Goal: Find specific page/section: Find specific page/section

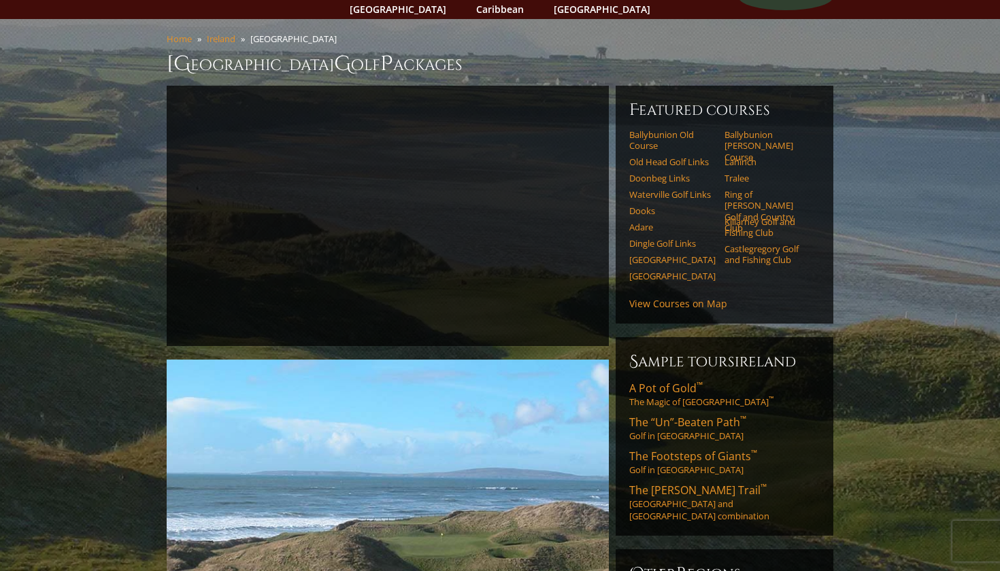
scroll to position [93, 0]
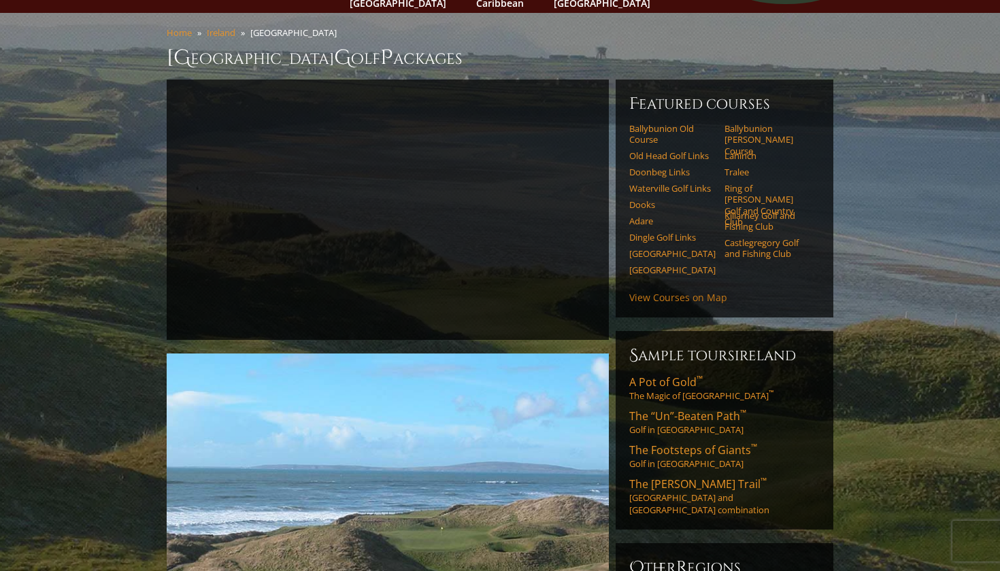
click at [686, 291] on link "View Courses on Map" at bounding box center [678, 297] width 98 height 13
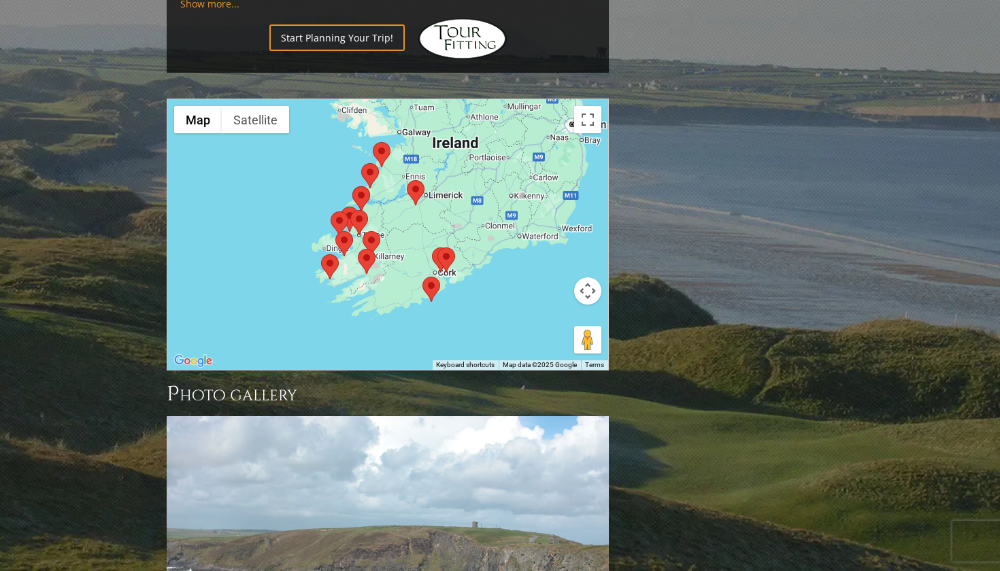
scroll to position [1434, 0]
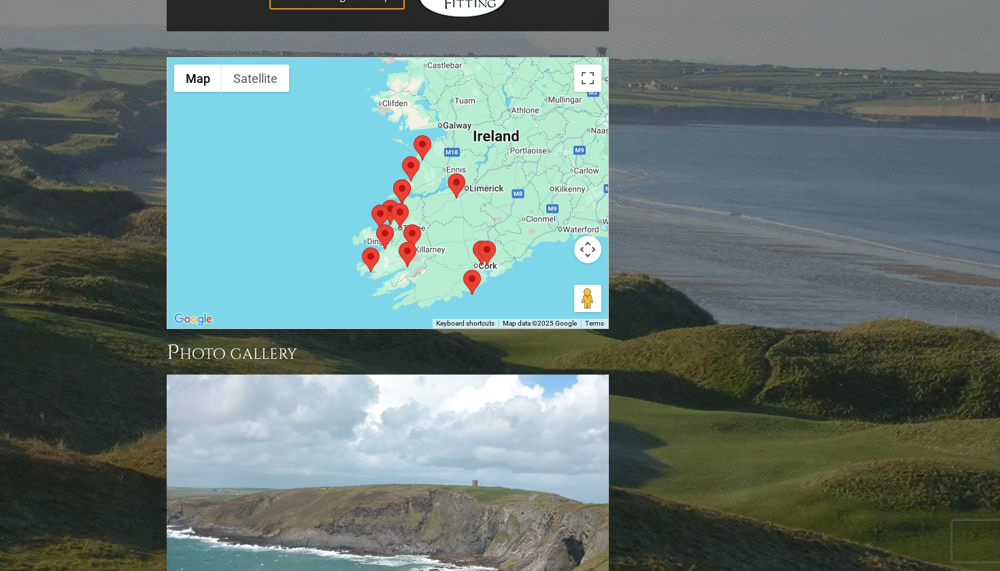
drag, startPoint x: 364, startPoint y: 190, endPoint x: 401, endPoint y: 219, distance: 47.5
click at [401, 219] on div at bounding box center [387, 193] width 441 height 271
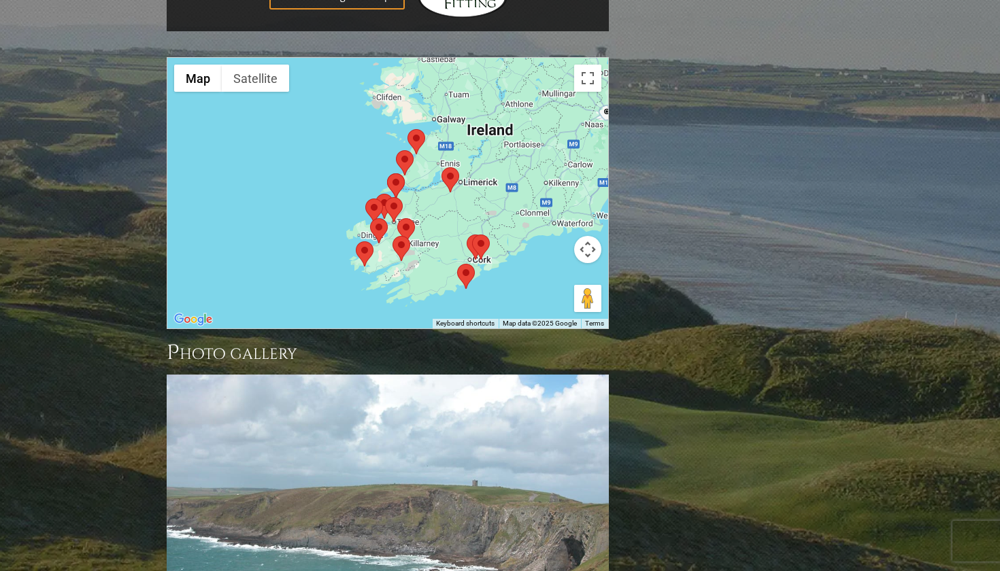
click at [472, 235] on area at bounding box center [472, 235] width 0 height 0
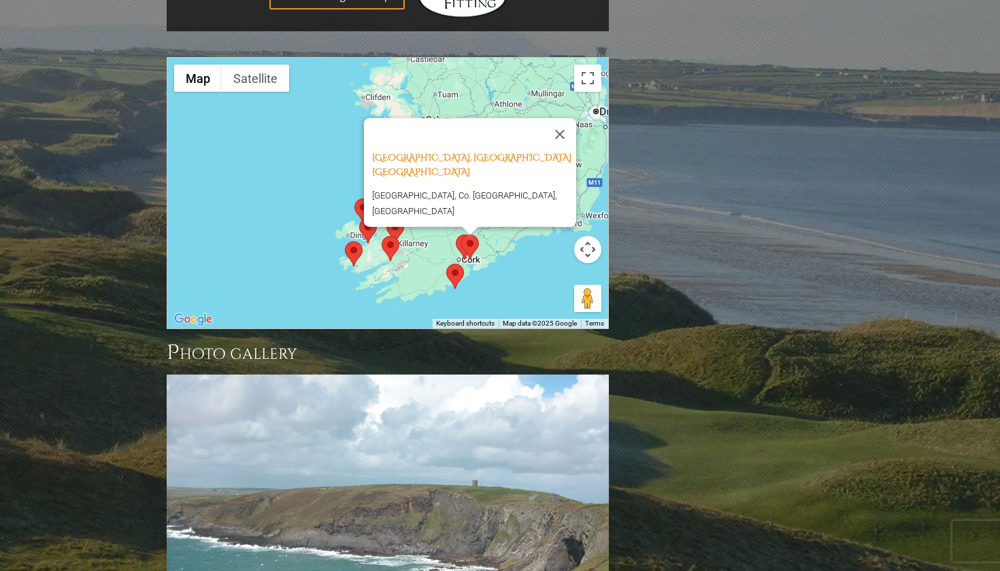
click at [446, 264] on area at bounding box center [446, 264] width 0 height 0
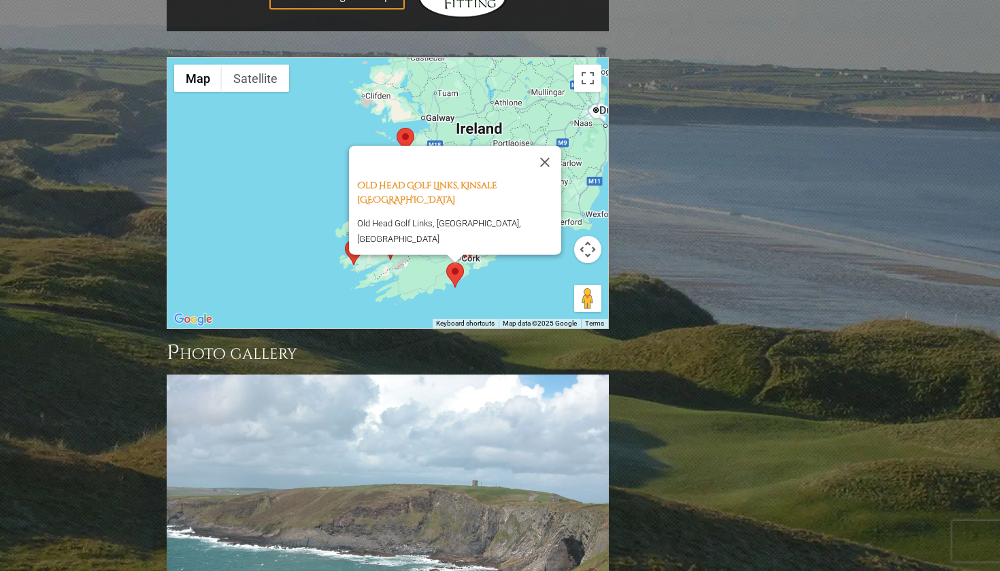
click at [365, 226] on div "Old Head Golf Links, Kinsale [GEOGRAPHIC_DATA] [GEOGRAPHIC_DATA], [GEOGRAPHIC_D…" at bounding box center [387, 193] width 441 height 271
click at [289, 212] on div "Old Head Golf Links, Kinsale [GEOGRAPHIC_DATA] [GEOGRAPHIC_DATA], [GEOGRAPHIC_D…" at bounding box center [387, 193] width 441 height 271
click at [546, 146] on button "Close" at bounding box center [544, 162] width 33 height 33
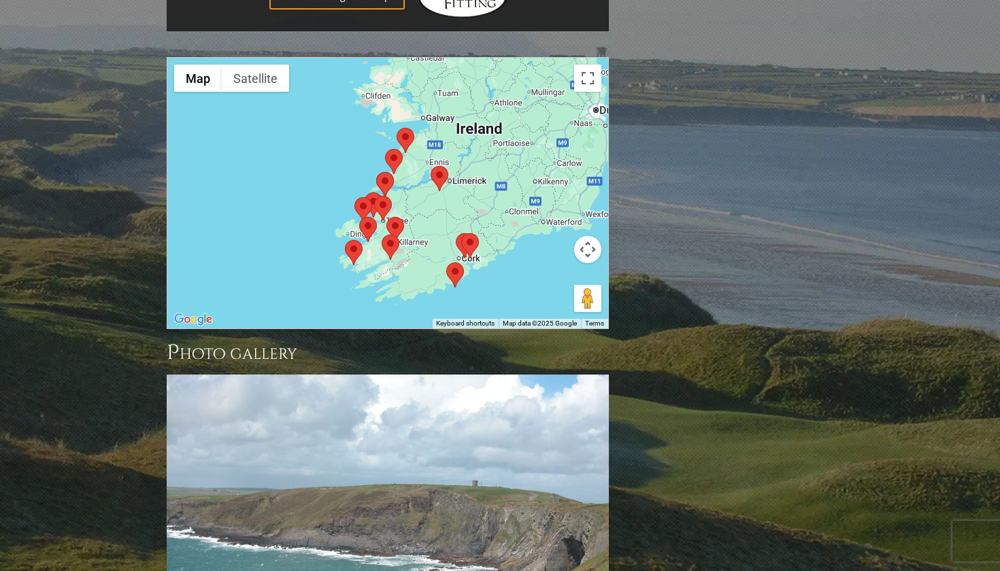
click at [382, 235] on area at bounding box center [382, 235] width 0 height 0
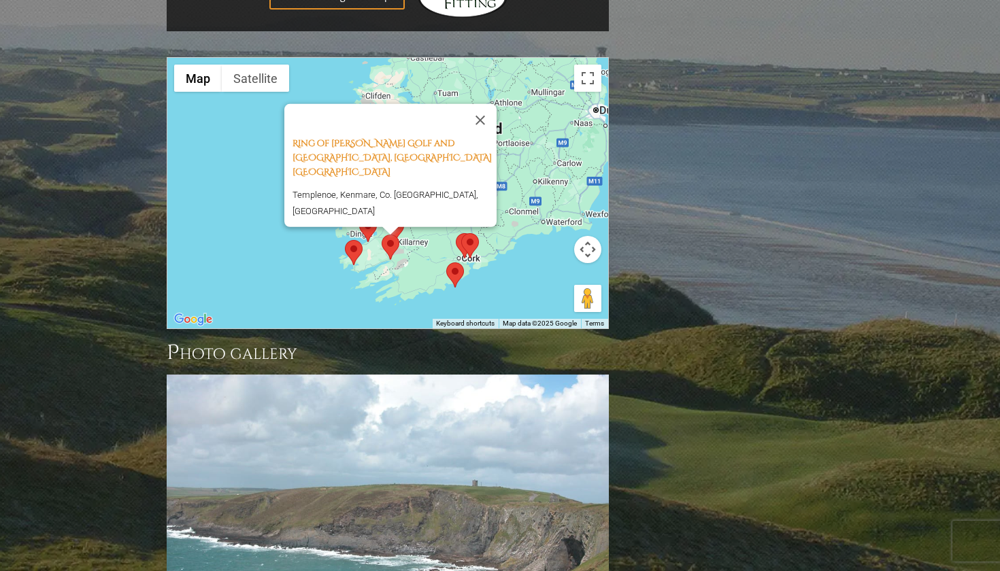
click at [345, 240] on area at bounding box center [345, 240] width 0 height 0
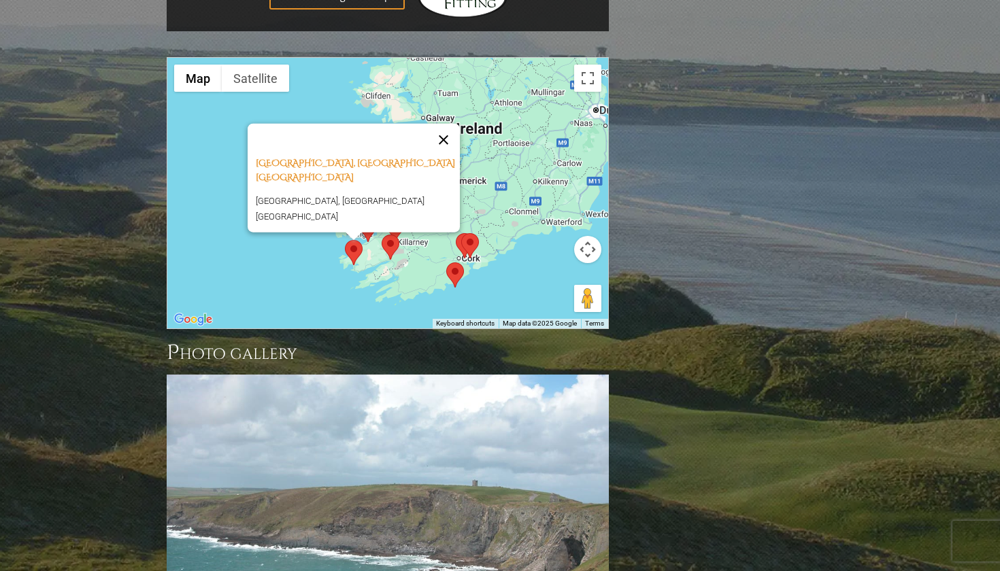
click at [452, 124] on button "Close" at bounding box center [443, 140] width 33 height 33
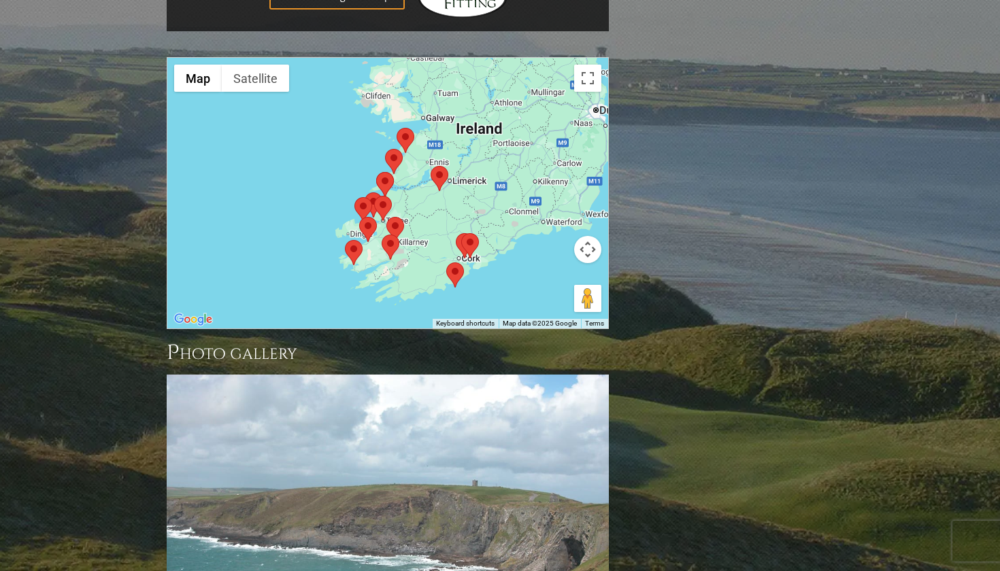
click at [359, 217] on area at bounding box center [359, 217] width 0 height 0
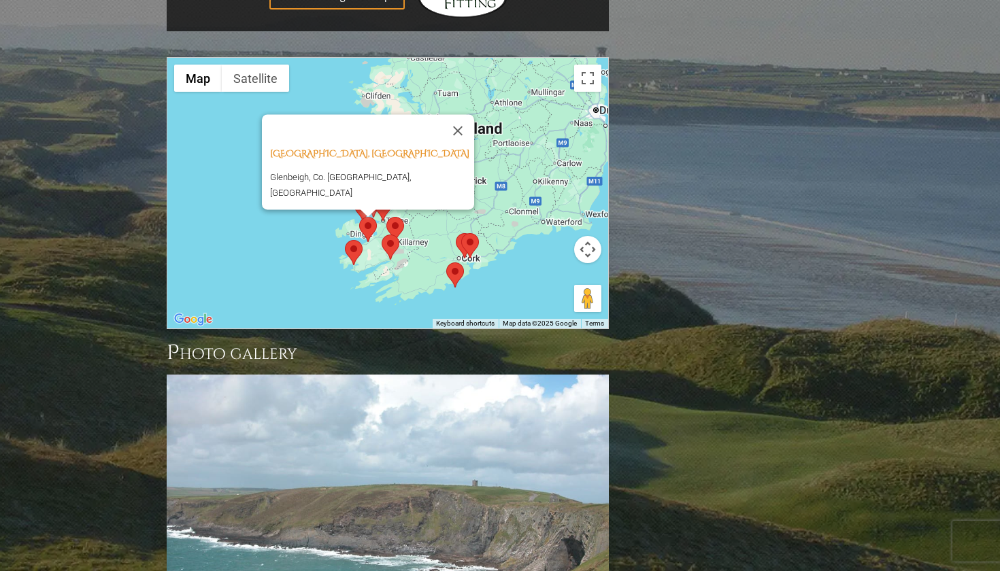
click at [386, 217] on area at bounding box center [386, 217] width 0 height 0
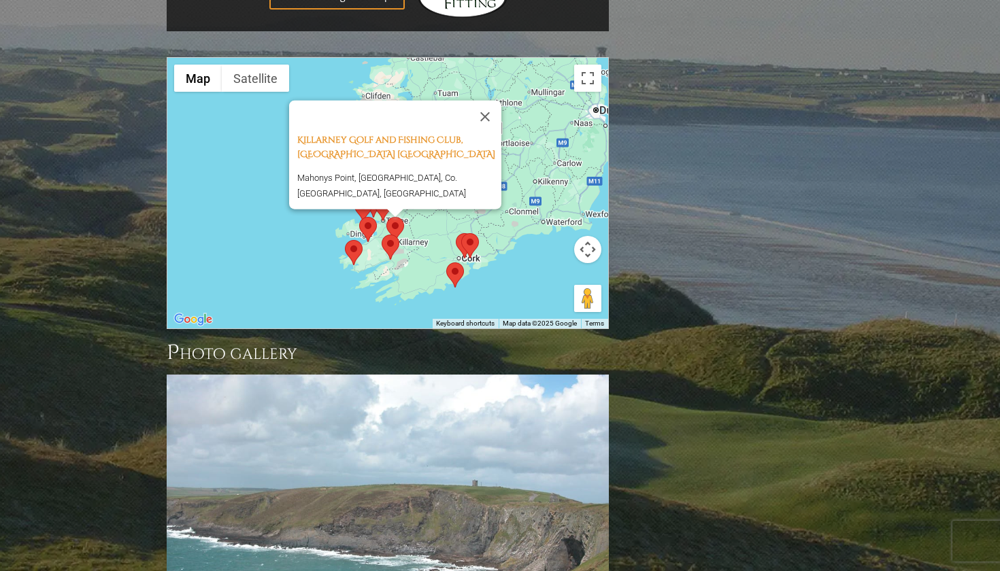
click at [279, 212] on div "Killarney Golf and Fishing Club, [GEOGRAPHIC_DATA] [GEOGRAPHIC_DATA], [GEOGRAPH…" at bounding box center [387, 193] width 441 height 271
click at [490, 101] on button "Close" at bounding box center [485, 117] width 33 height 33
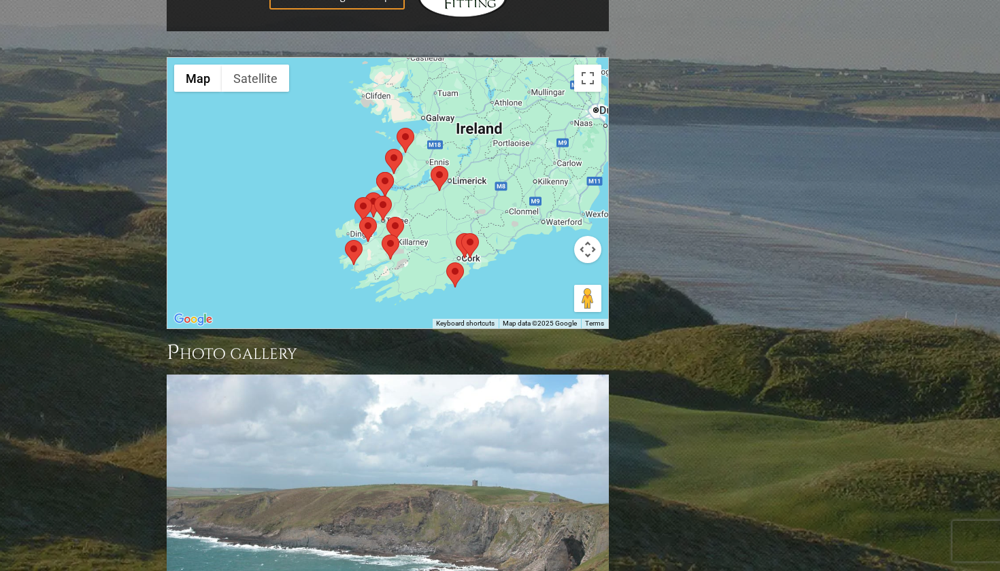
click at [374, 196] on area at bounding box center [374, 196] width 0 height 0
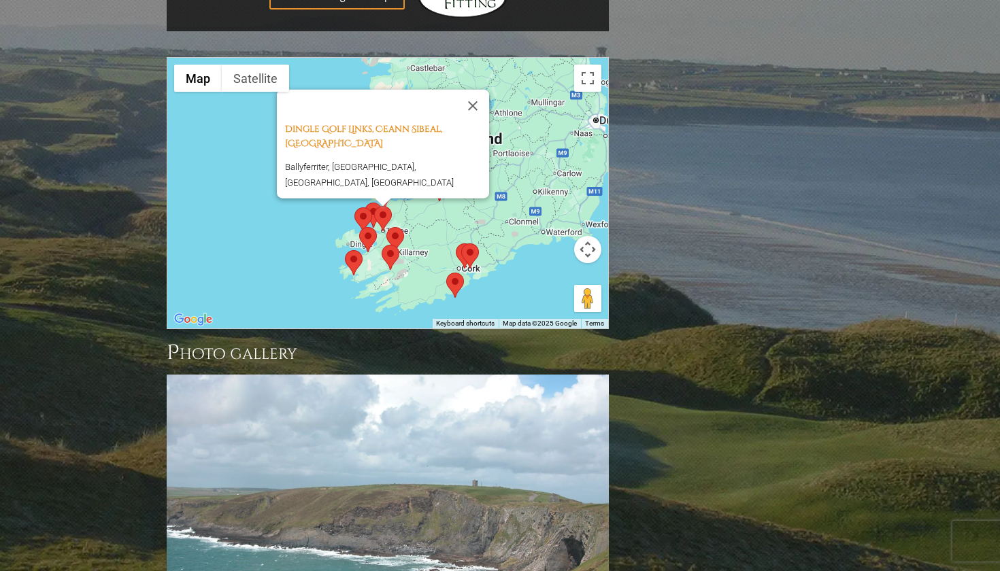
click at [354, 207] on area at bounding box center [354, 207] width 0 height 0
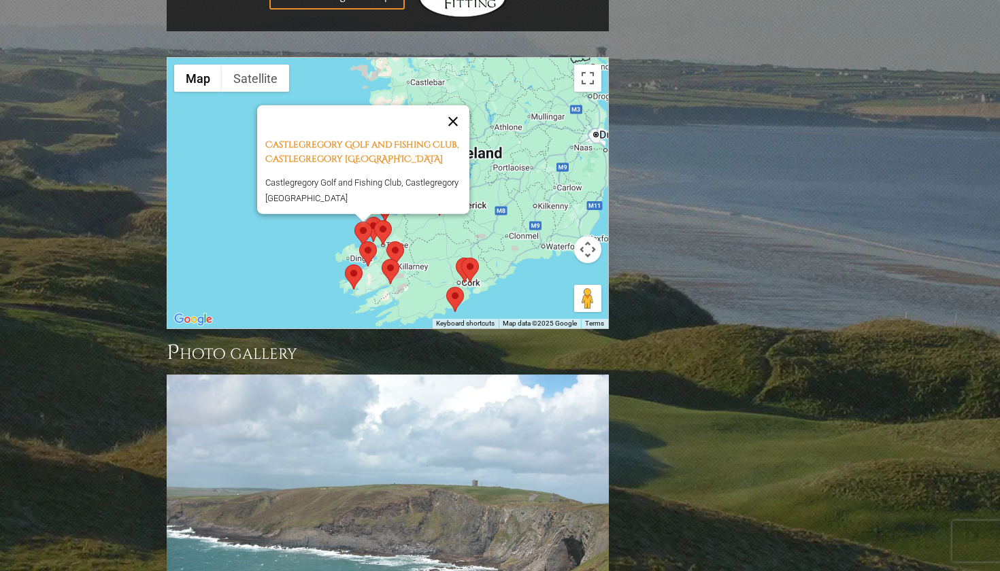
click at [458, 105] on button "Close" at bounding box center [453, 121] width 33 height 33
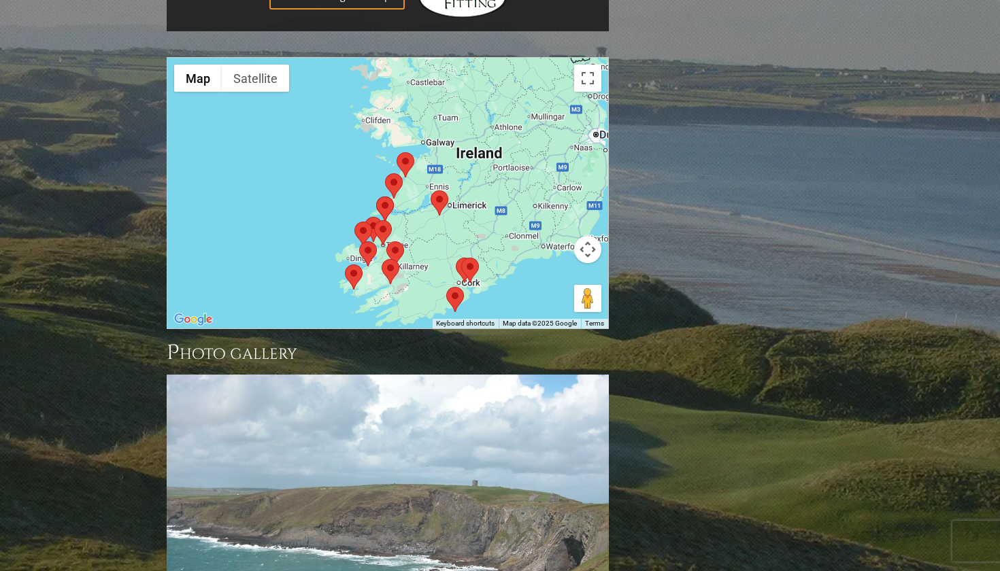
click at [375, 220] on img at bounding box center [383, 232] width 18 height 25
click at [365, 217] on area at bounding box center [365, 217] width 0 height 0
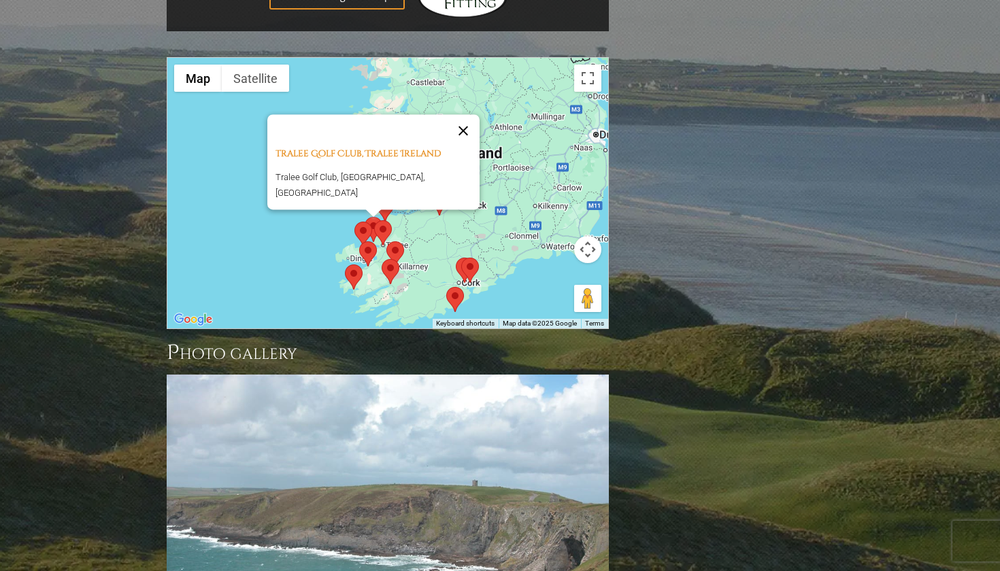
click at [452, 115] on button "Close" at bounding box center [463, 131] width 33 height 33
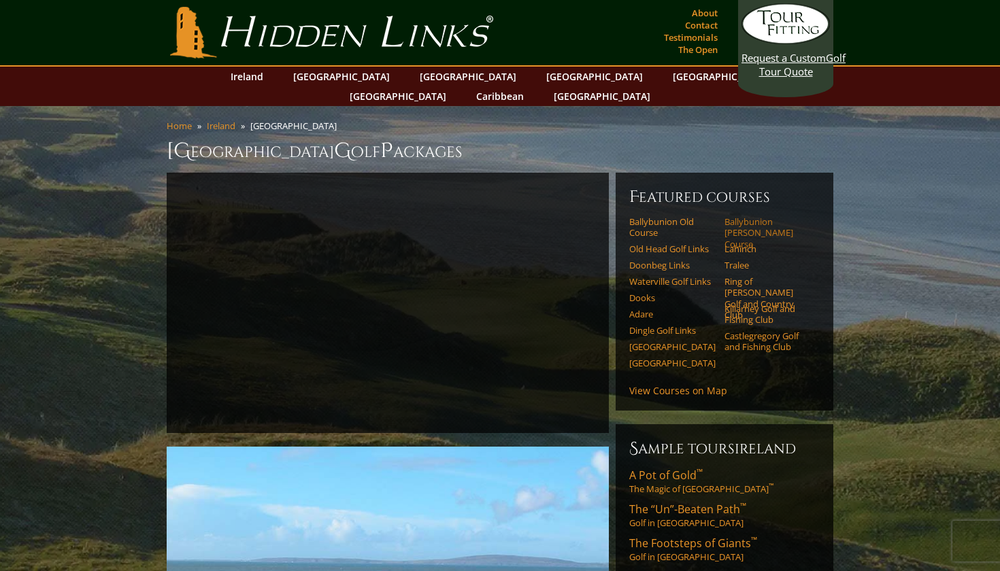
scroll to position [0, 0]
